Goal: Find specific page/section: Find specific page/section

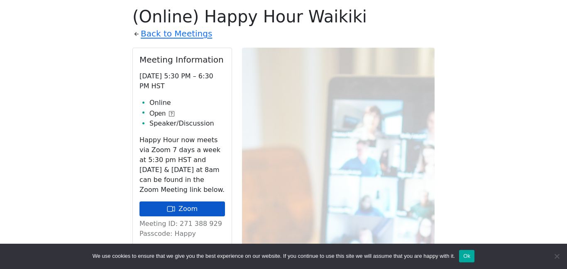
scroll to position [365, 0]
click at [183, 208] on link "Zoom" at bounding box center [183, 209] width 86 height 15
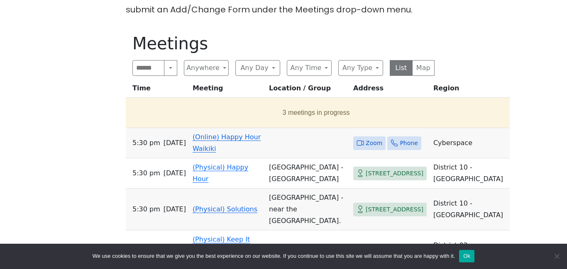
scroll to position [316, 0]
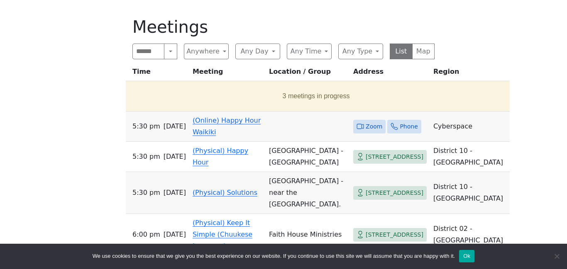
click at [206, 128] on td "(Online) Happy Hour Waikiki" at bounding box center [227, 127] width 76 height 30
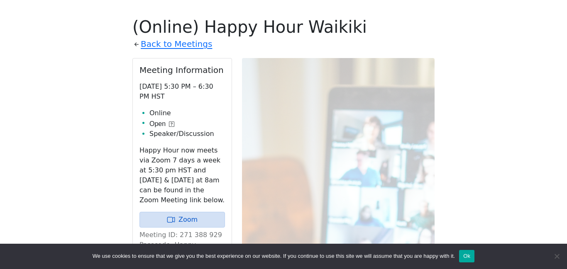
scroll to position [326, 0]
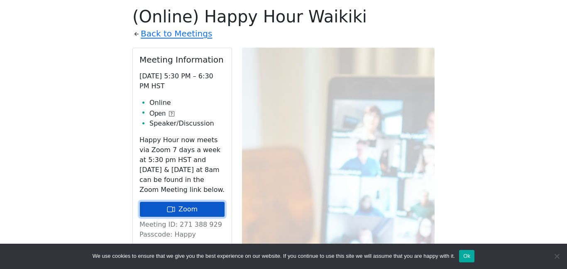
click at [186, 206] on link "Zoom" at bounding box center [183, 210] width 86 height 16
